Goal: Information Seeking & Learning: Learn about a topic

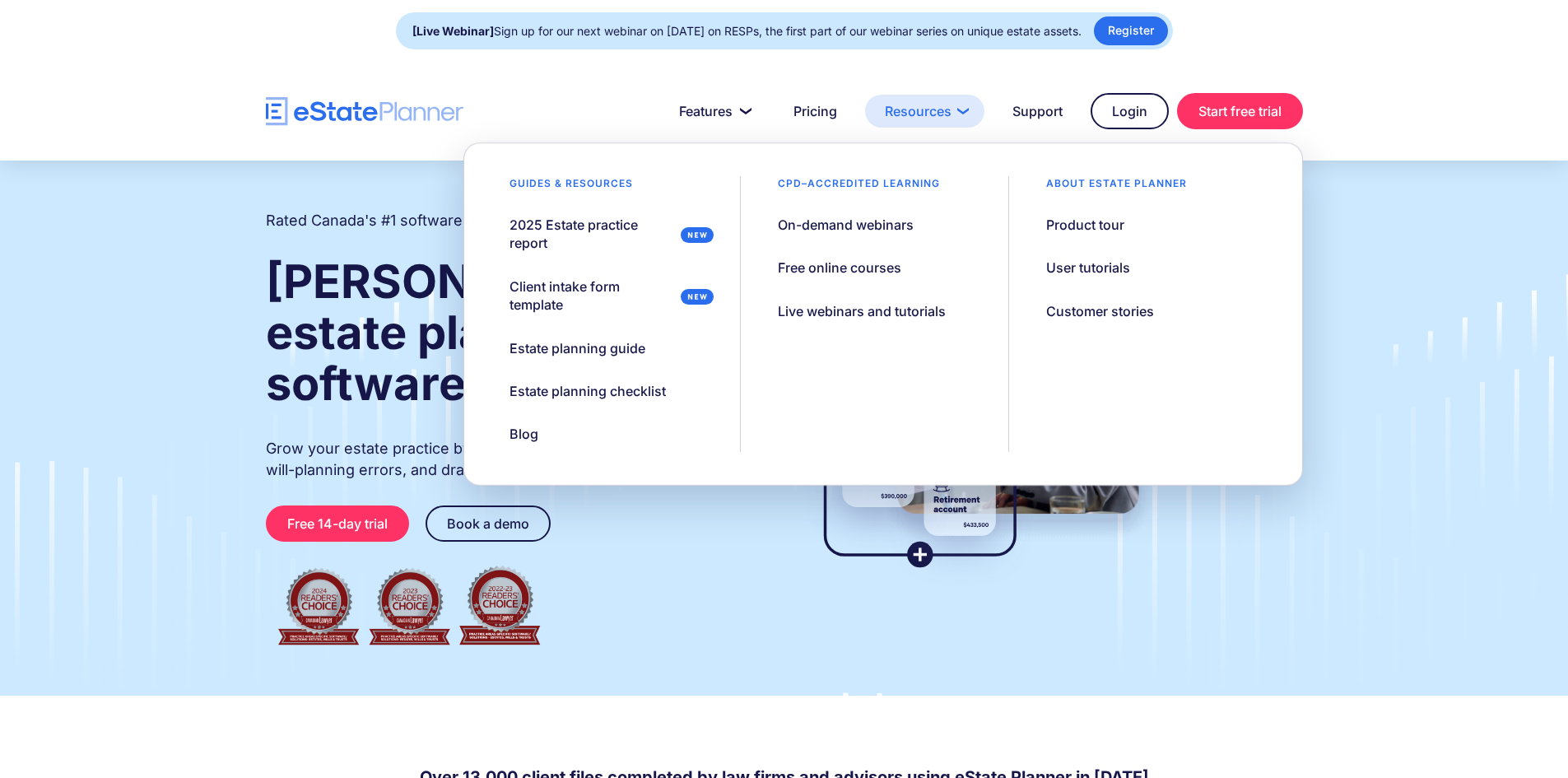
click at [939, 104] on link "Resources" at bounding box center [925, 111] width 120 height 33
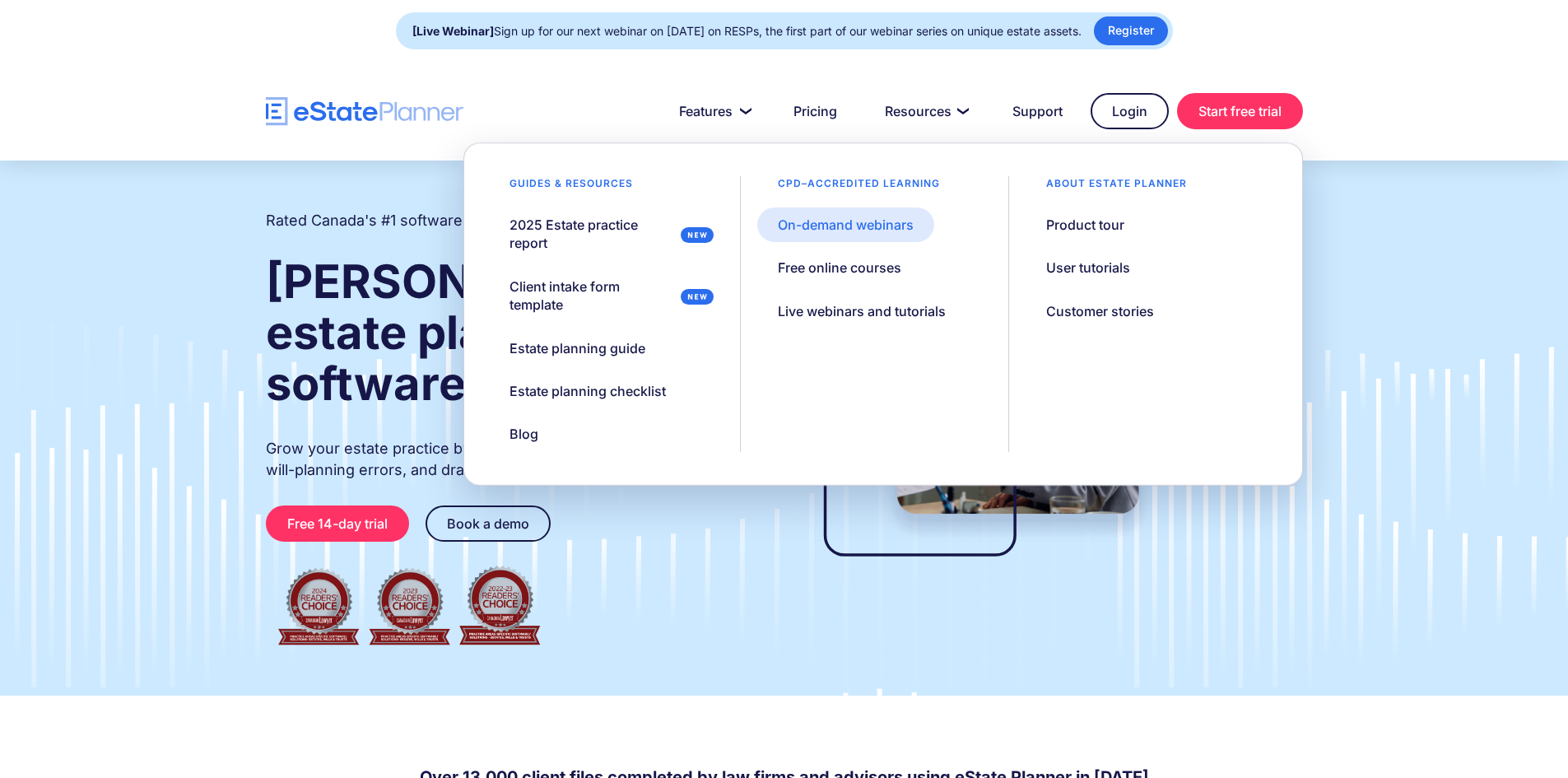
click at [835, 226] on div "On-demand webinars" at bounding box center [846, 224] width 136 height 18
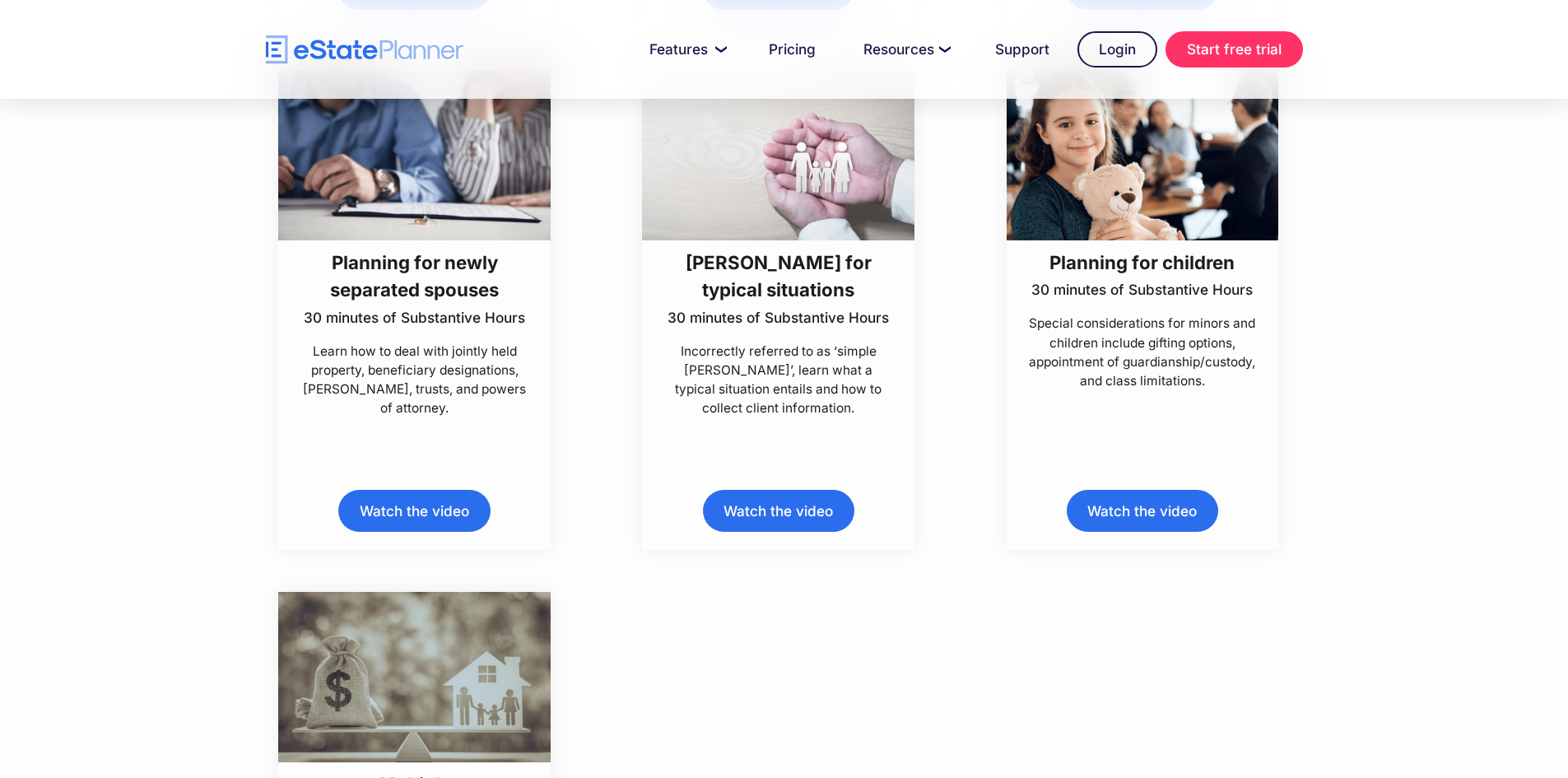
scroll to position [8646, 0]
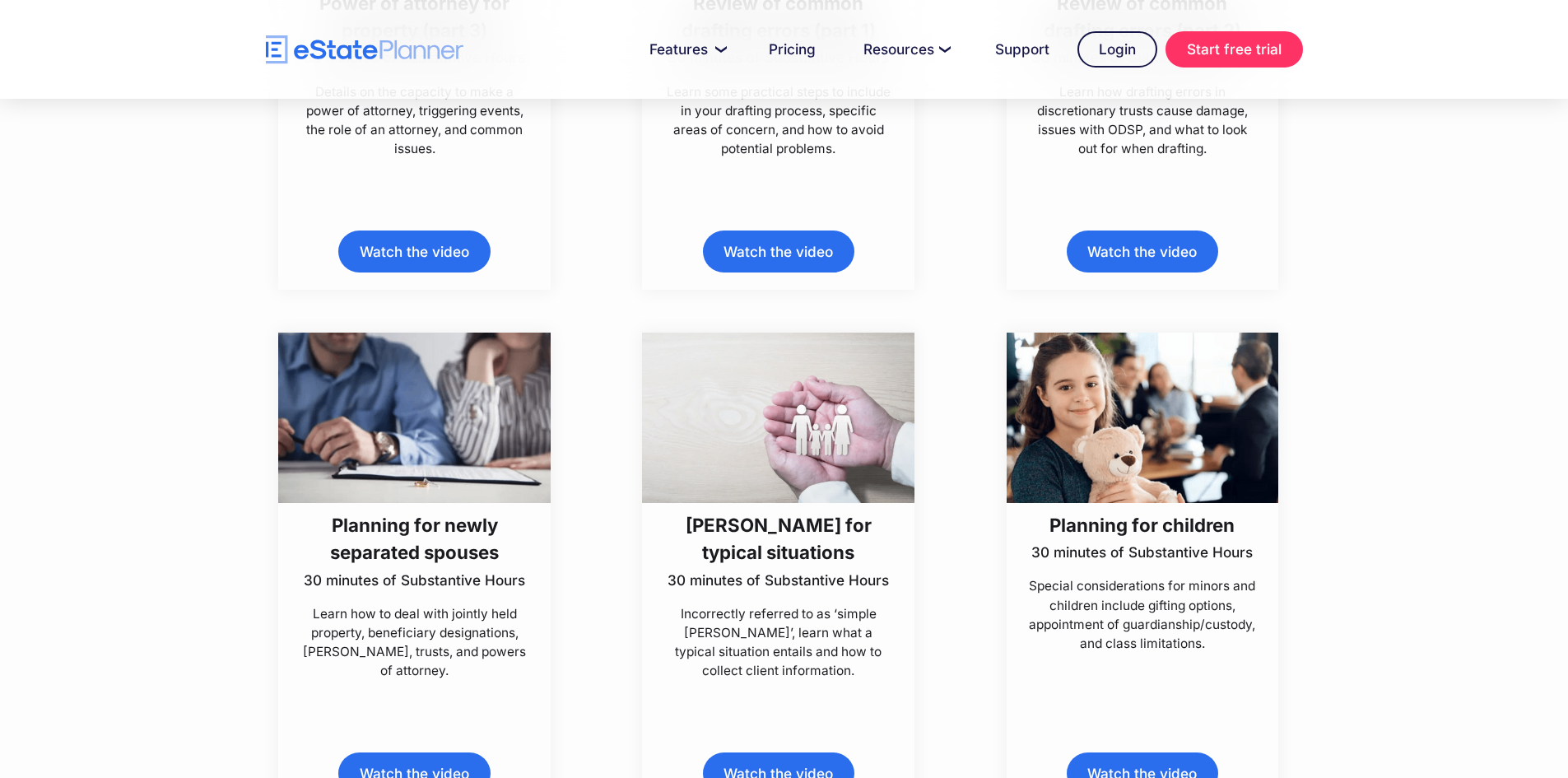
scroll to position [8291, 0]
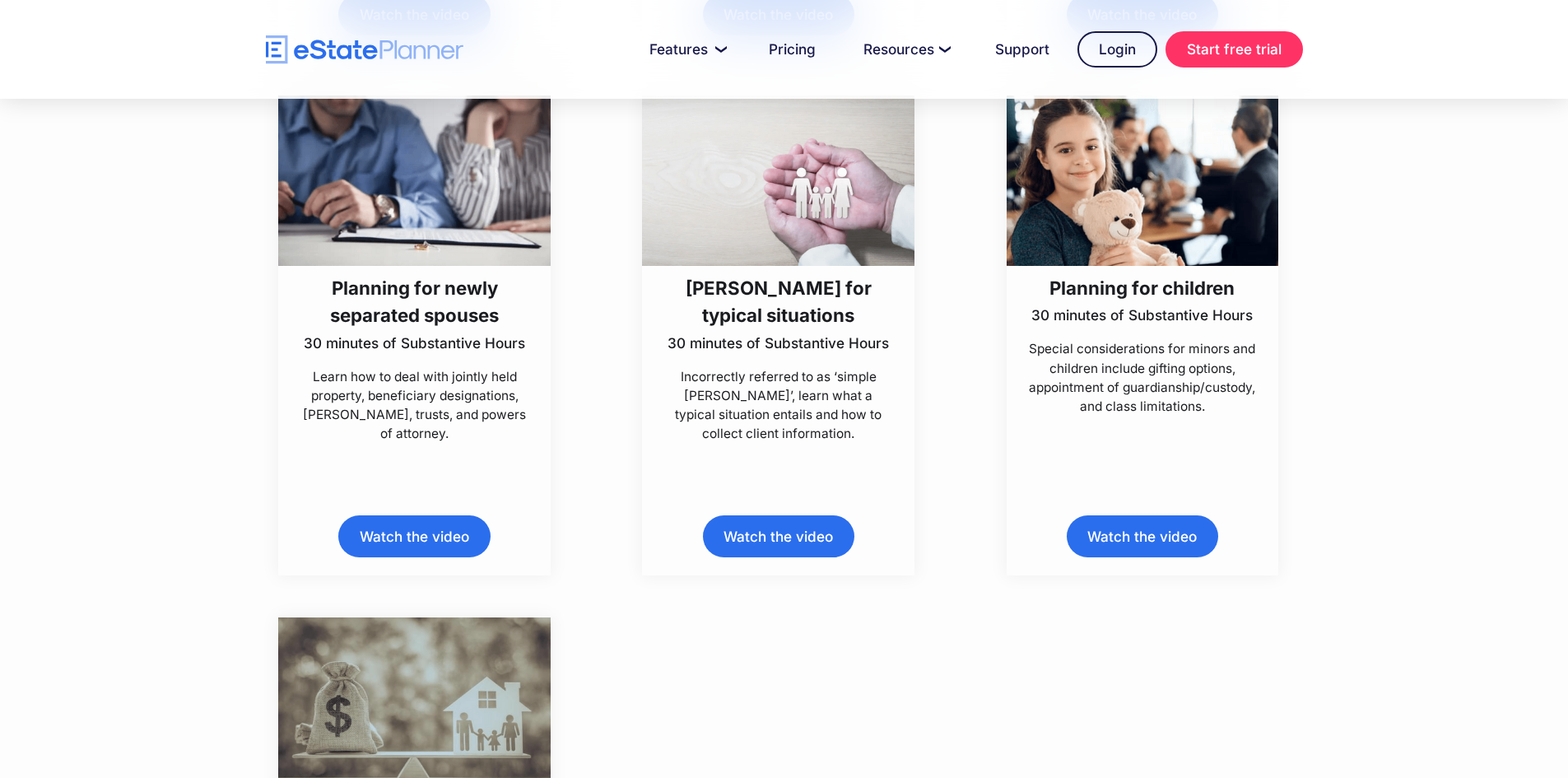
click at [1162, 547] on link "Watch the video" at bounding box center [1142, 536] width 152 height 42
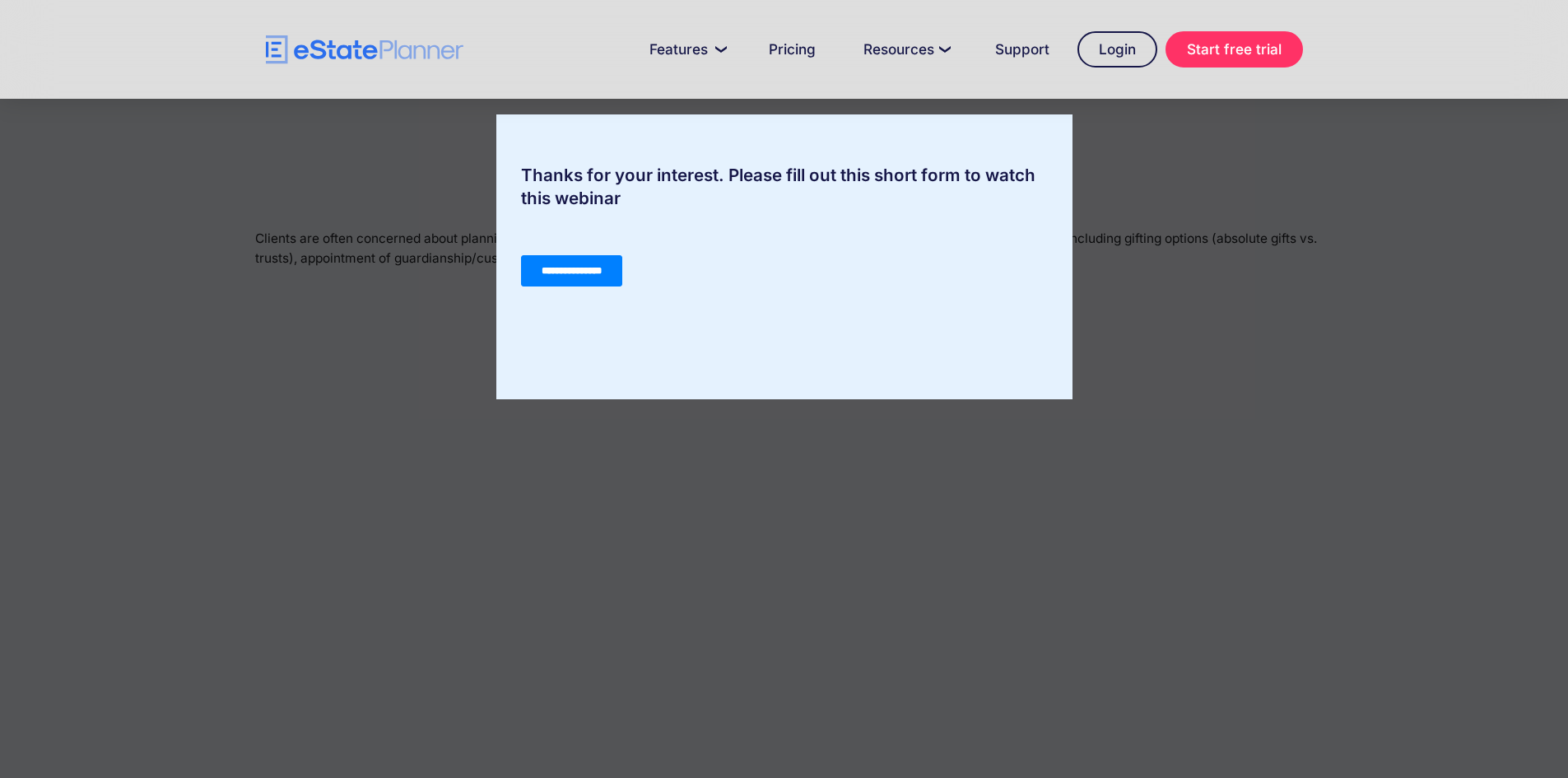
click at [96, 292] on div "Thanks for your interest. Please fill out this short form to watch this webinar" at bounding box center [784, 389] width 1568 height 778
click at [552, 276] on input "**********" at bounding box center [572, 270] width 102 height 31
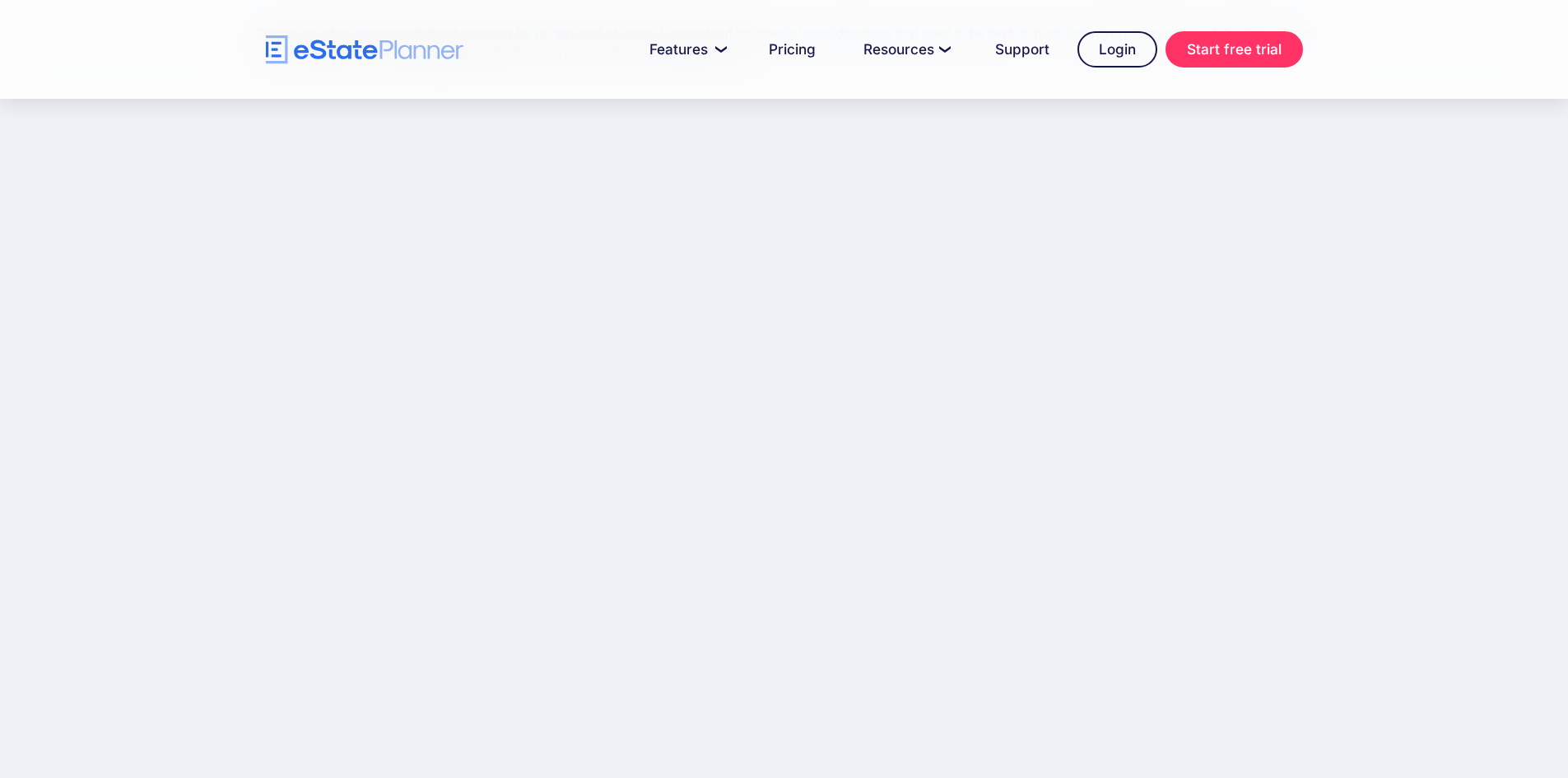
scroll to position [165, 0]
